Goal: Task Accomplishment & Management: Manage account settings

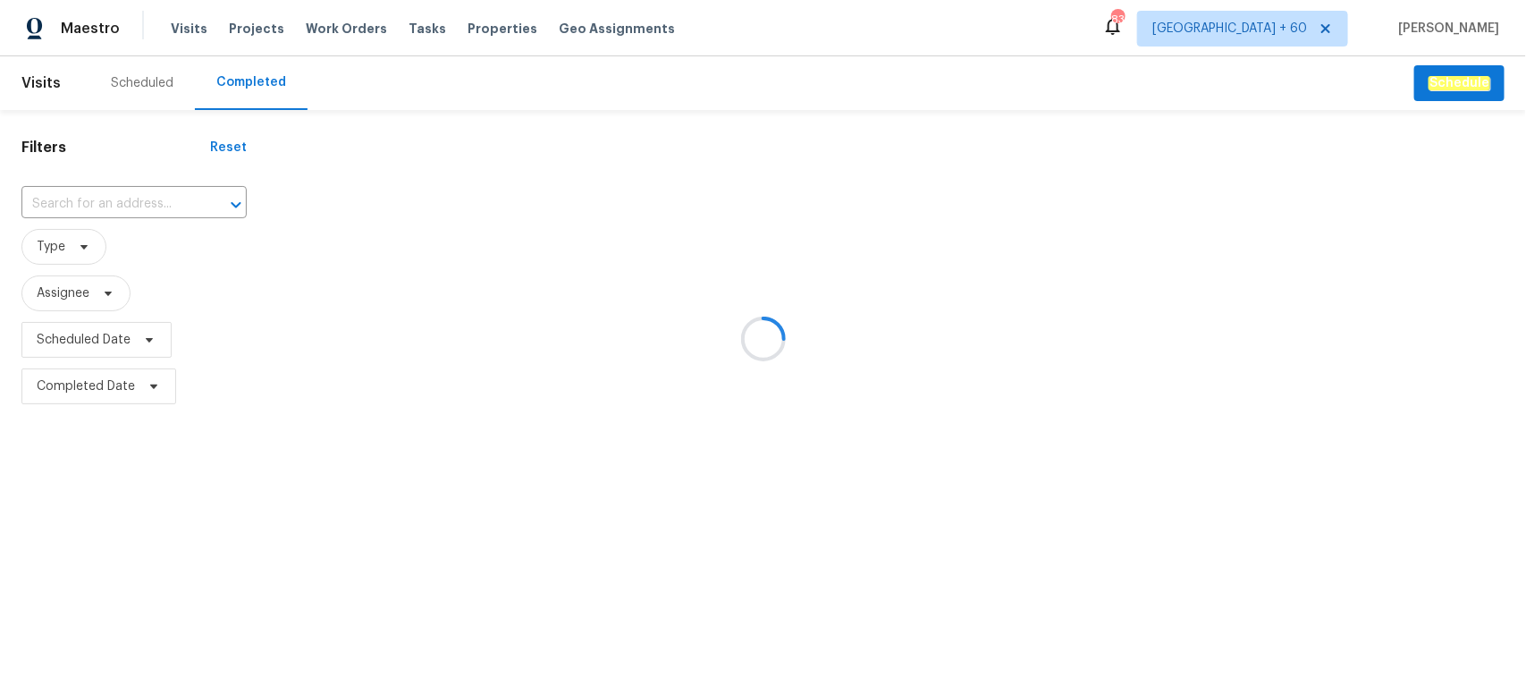
click at [141, 207] on div at bounding box center [763, 339] width 1526 height 678
click at [125, 207] on div at bounding box center [763, 339] width 1526 height 678
click at [81, 204] on div at bounding box center [763, 339] width 1526 height 678
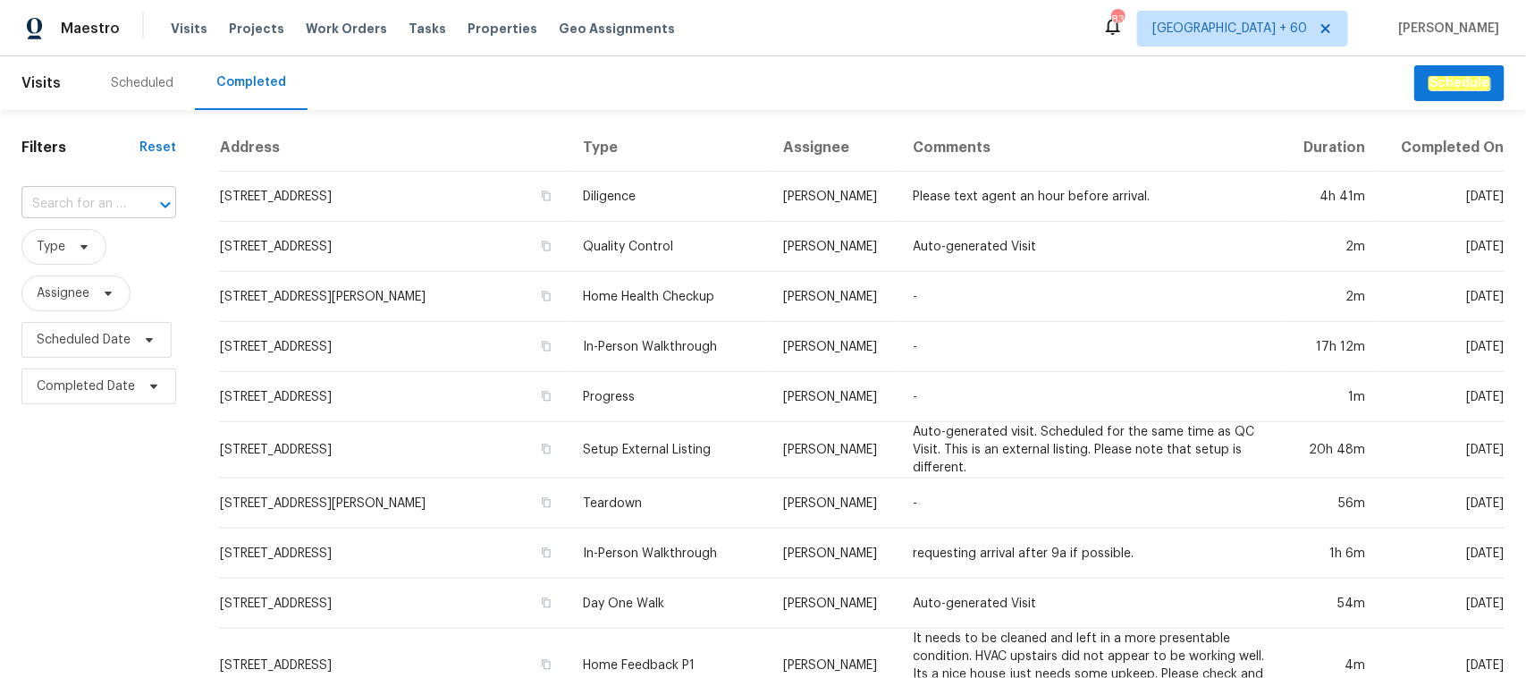
click at [82, 198] on input "text" at bounding box center [73, 204] width 105 height 28
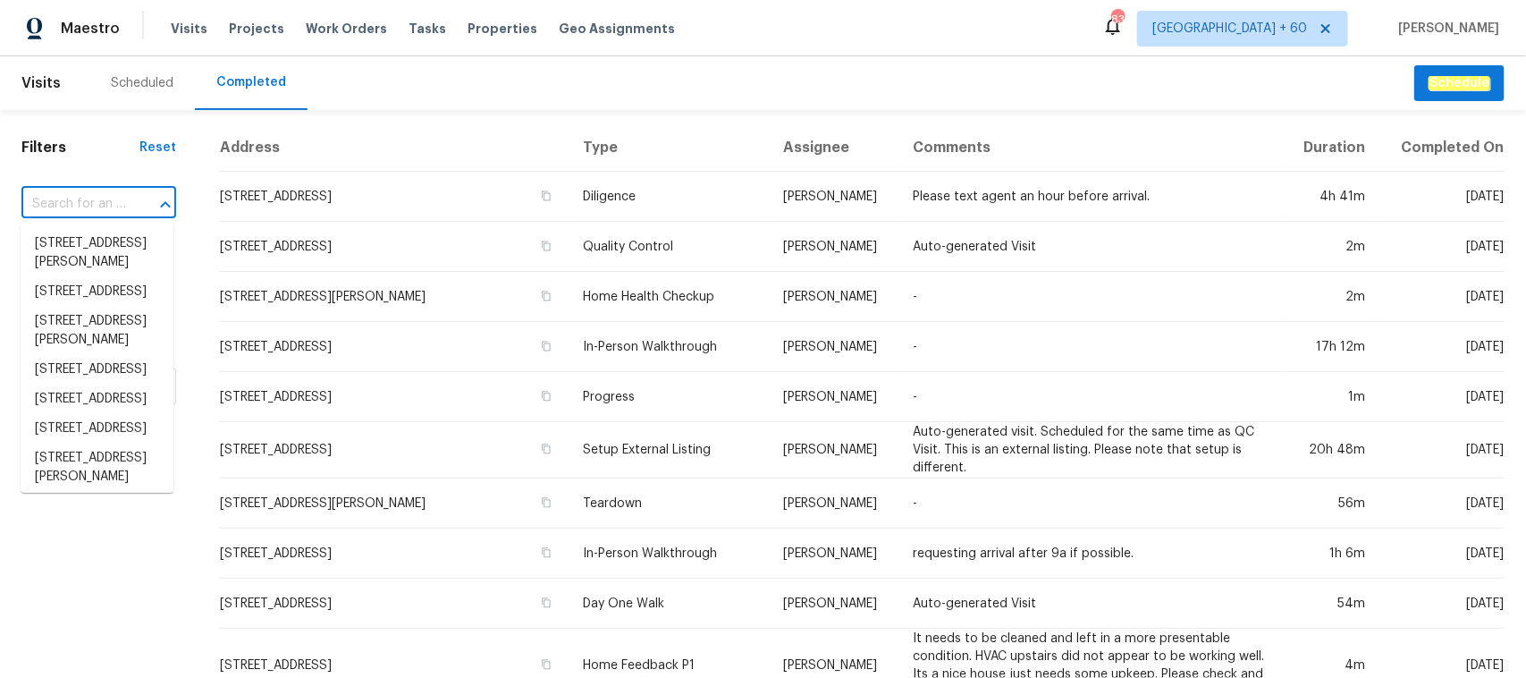
paste input "[STREET_ADDRESS]"
type input "[STREET_ADDRESS]"
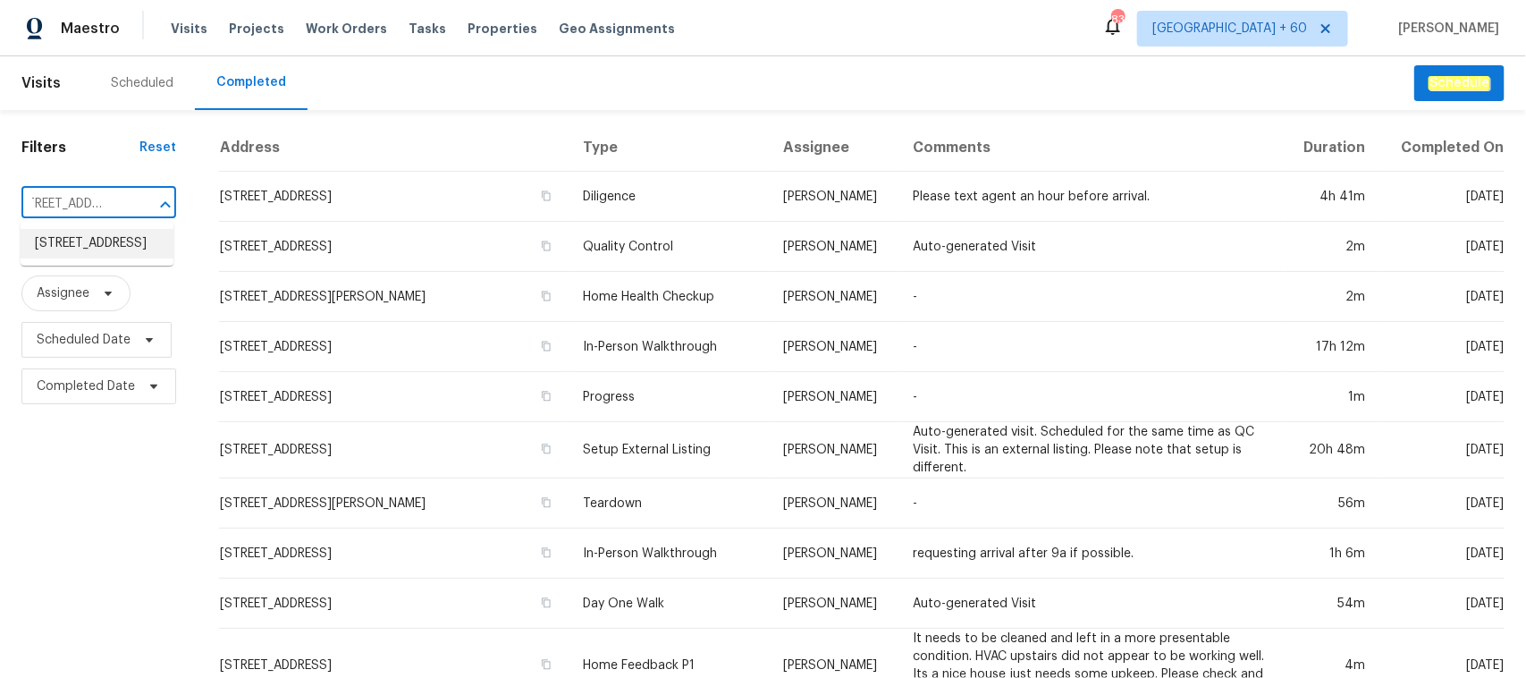
click at [114, 247] on li "[STREET_ADDRESS]" at bounding box center [97, 244] width 153 height 30
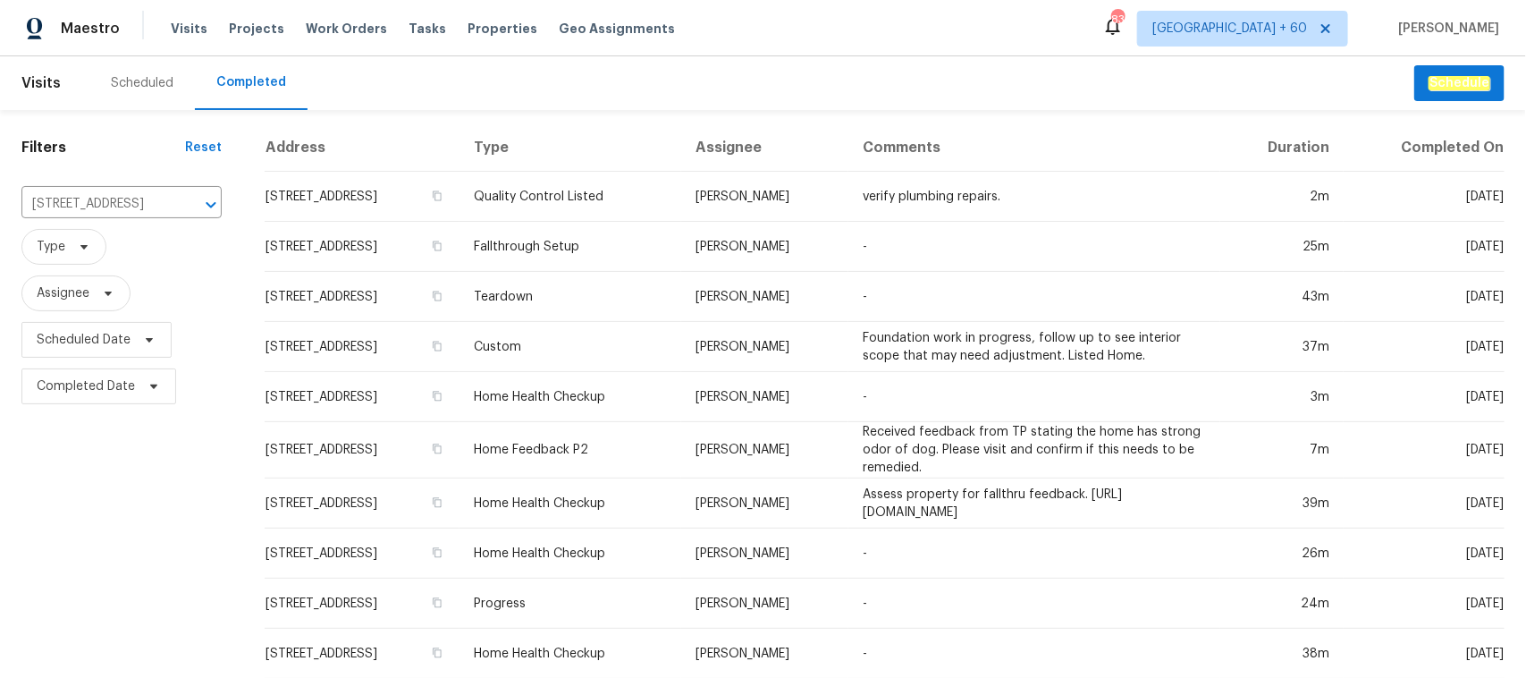
click at [563, 355] on td "Custom" at bounding box center [571, 347] width 222 height 50
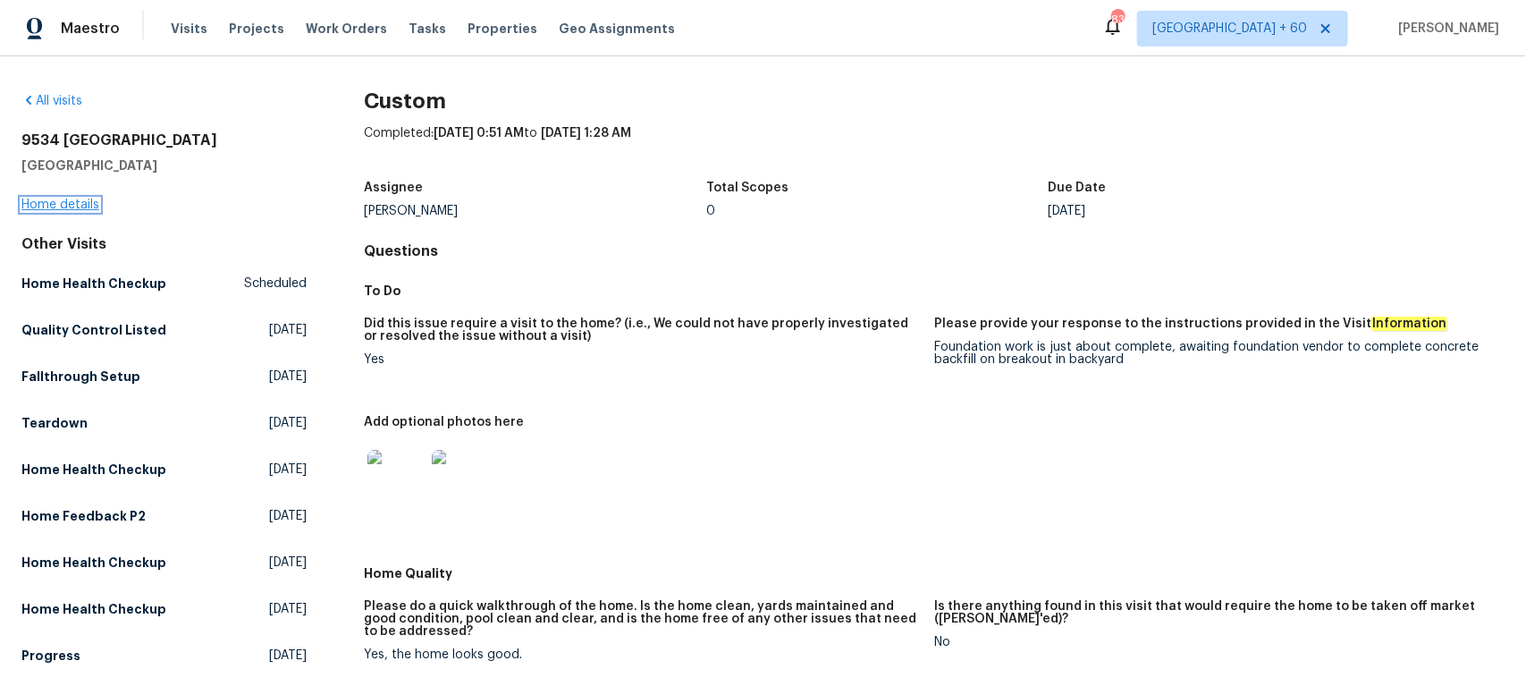
click at [82, 206] on link "Home details" at bounding box center [60, 204] width 78 height 13
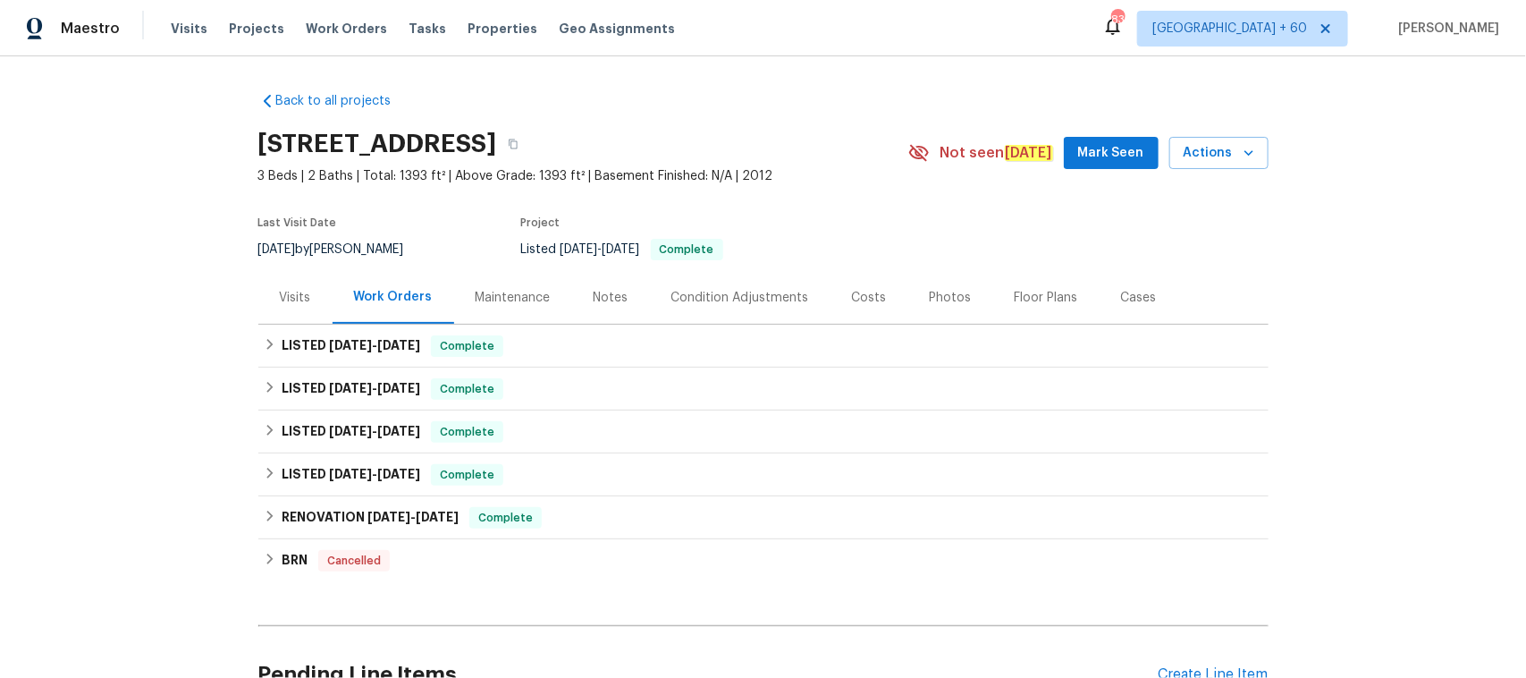
click at [932, 306] on div "Photos" at bounding box center [951, 298] width 42 height 18
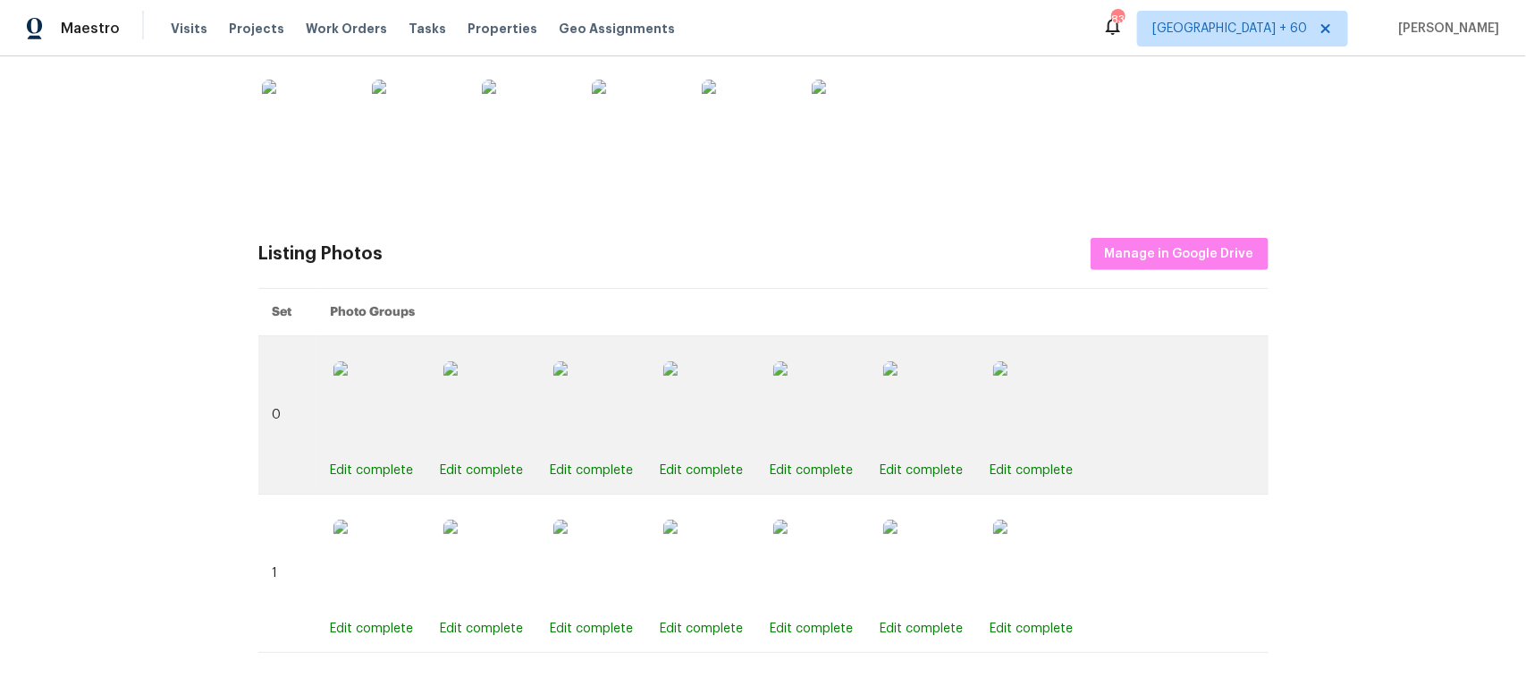
scroll to position [488, 0]
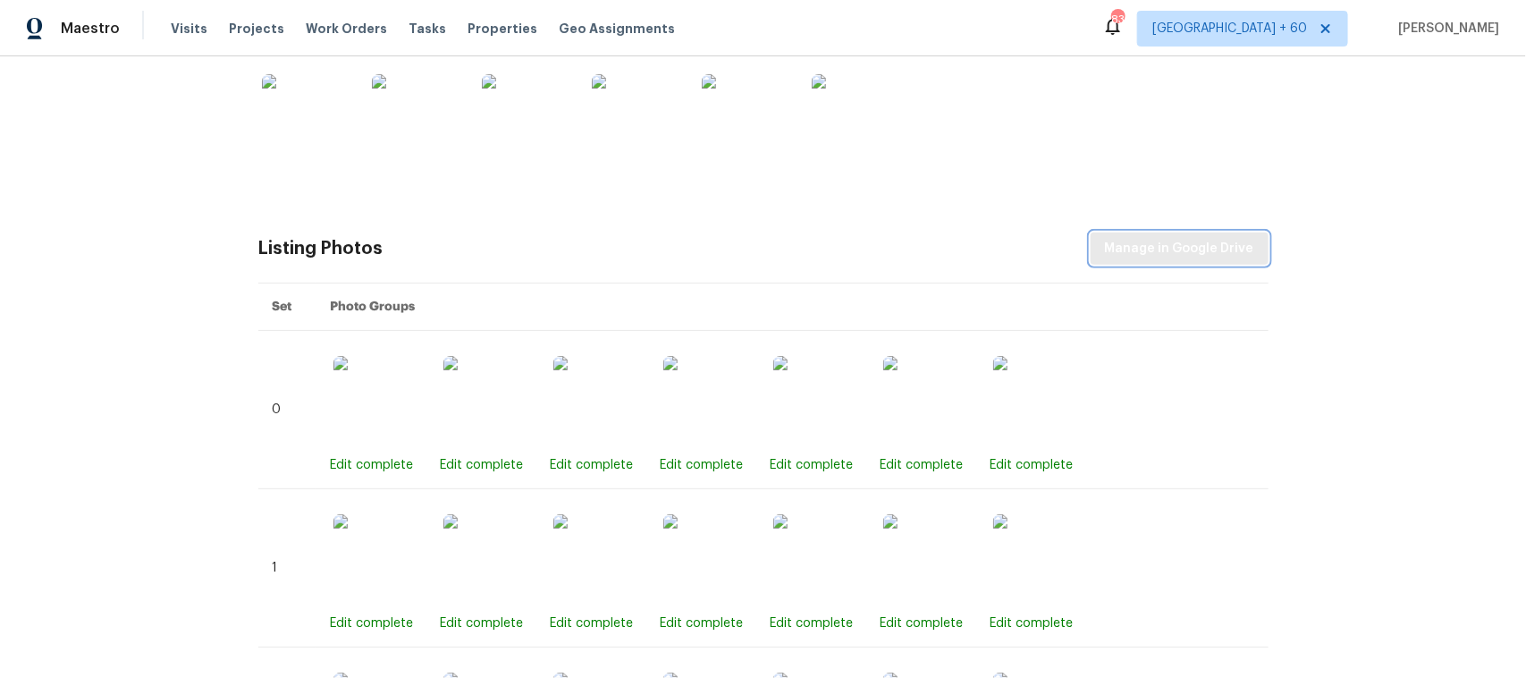
click at [1196, 258] on span "Manage in Google Drive" at bounding box center [1179, 249] width 149 height 22
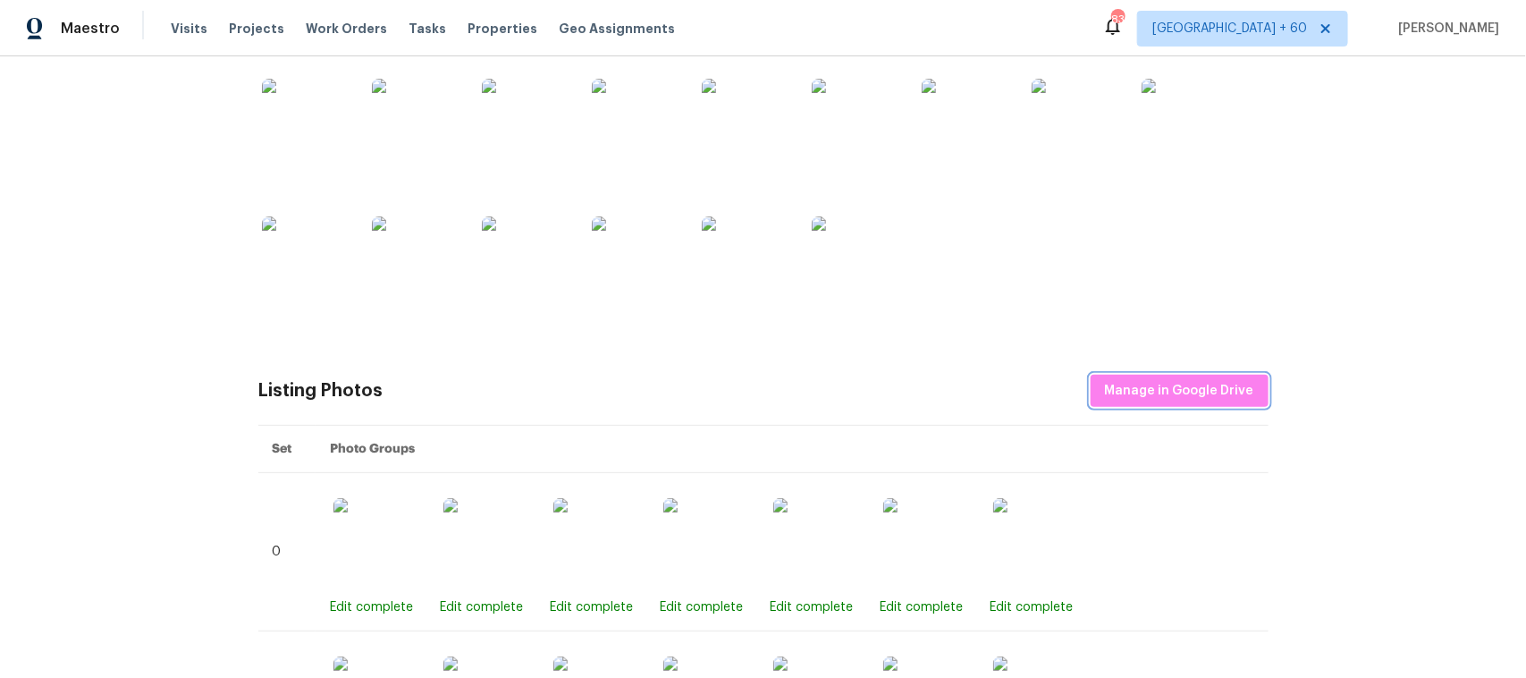
scroll to position [153, 0]
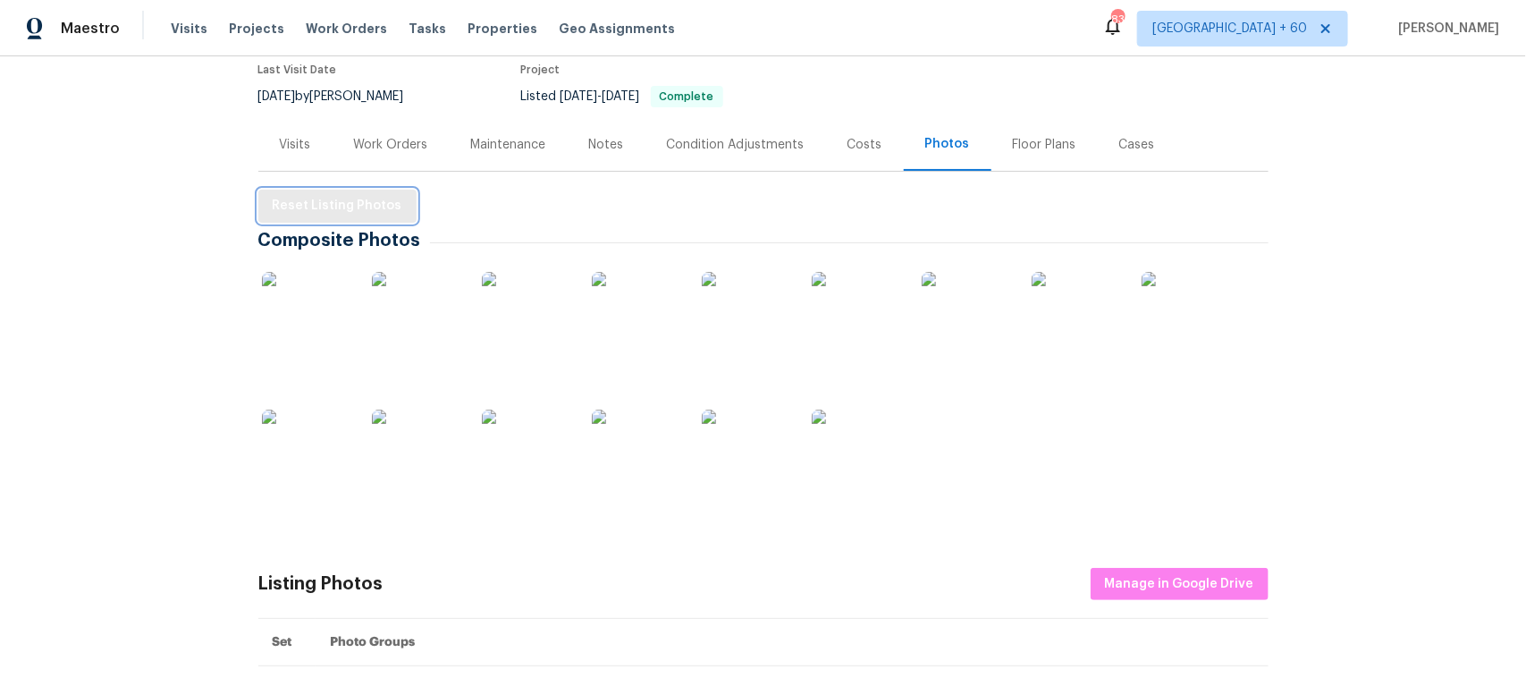
click at [315, 207] on span "Reset Listing Photos" at bounding box center [338, 206] width 130 height 22
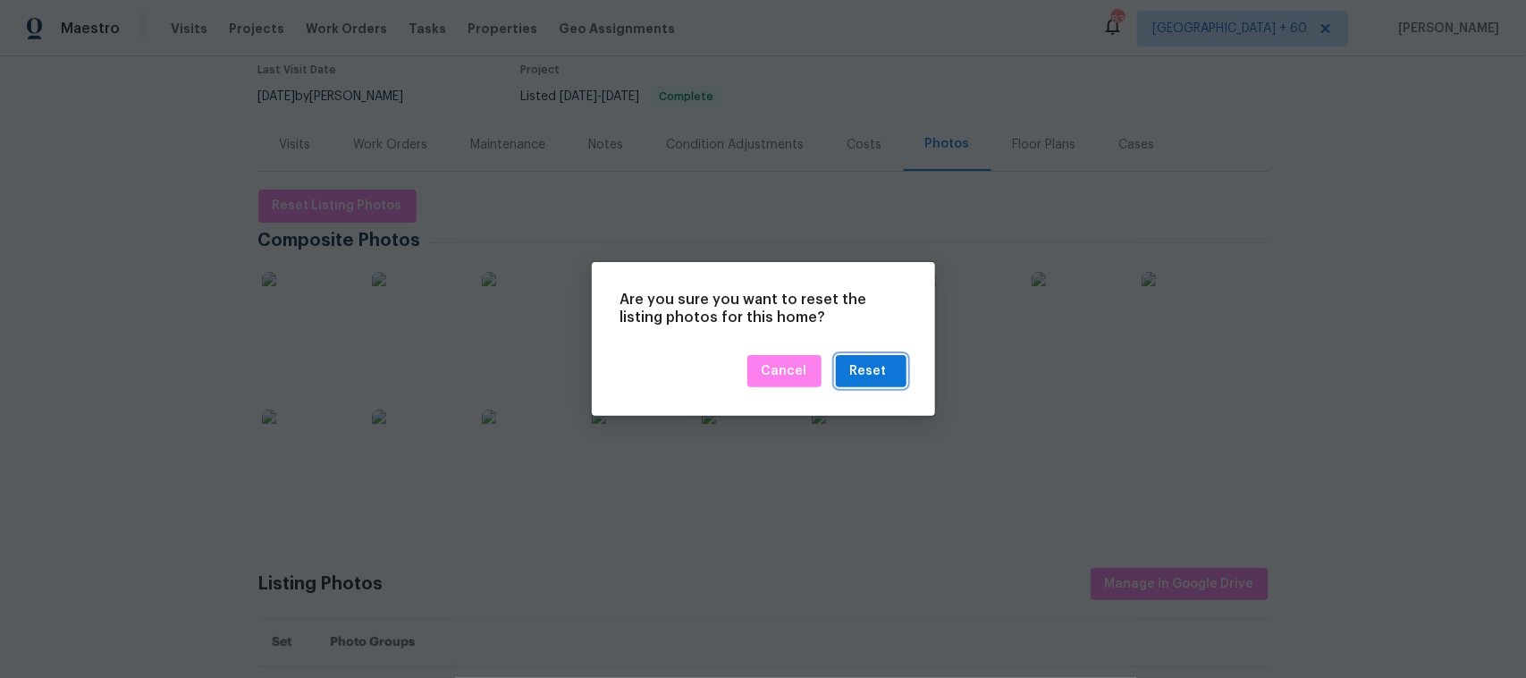
click at [887, 367] on div "Reset" at bounding box center [871, 371] width 42 height 22
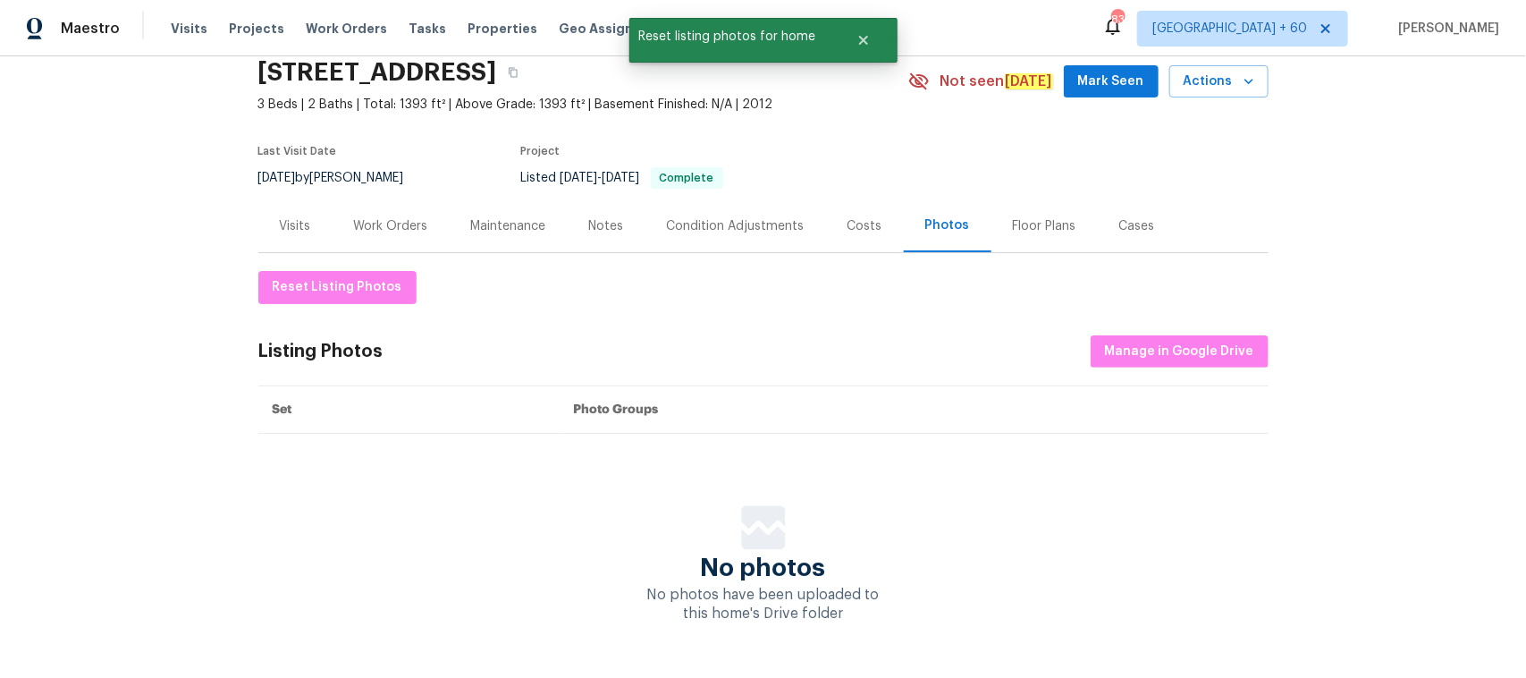
scroll to position [140, 0]
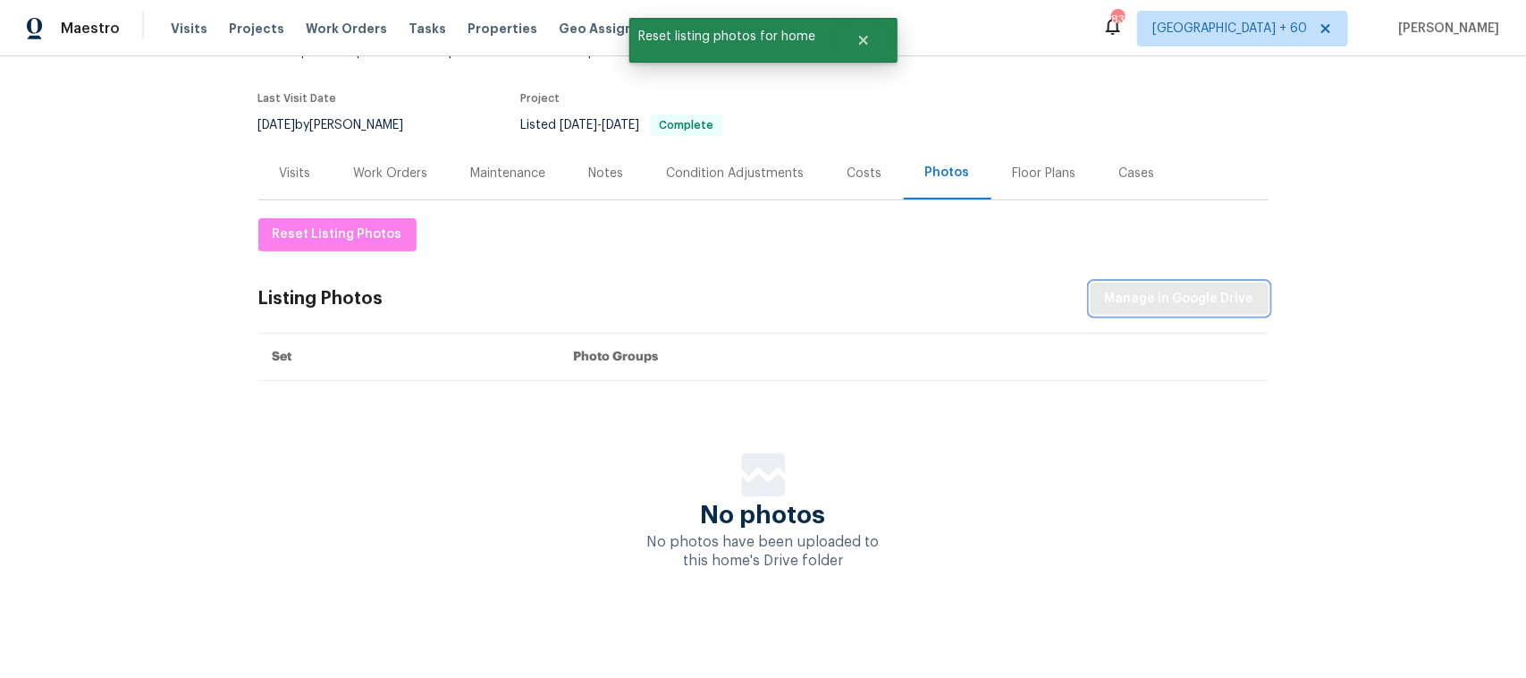
click at [1156, 288] on span "Manage in Google Drive" at bounding box center [1179, 299] width 149 height 22
